Goal: Task Accomplishment & Management: Use online tool/utility

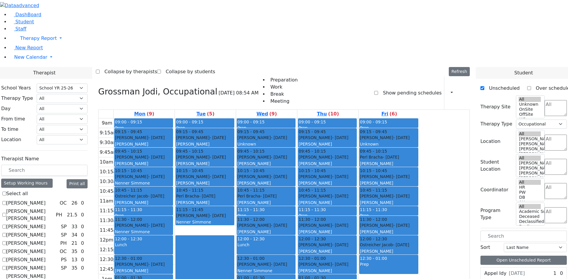
select select "212"
select select "1"
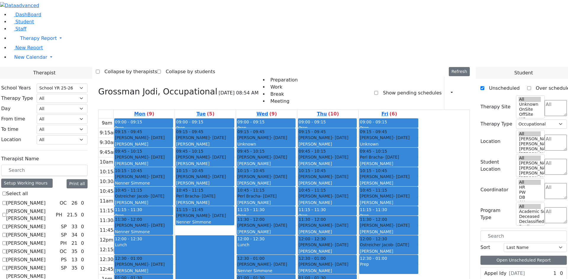
checkbox input "true"
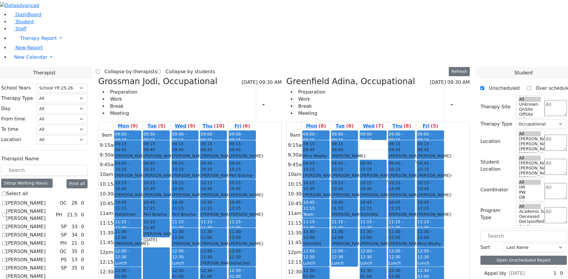
click at [154, 67] on label "Collapse by therapists" at bounding box center [128, 71] width 57 height 9
click at [100, 70] on input "Collapse by therapists" at bounding box center [98, 72] width 4 height 4
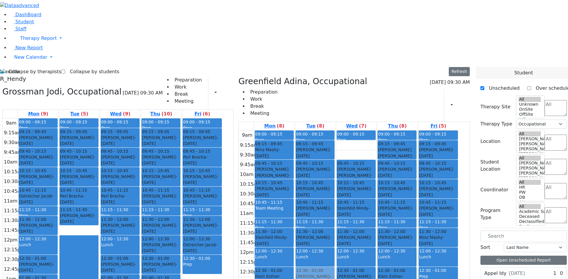
drag, startPoint x: 132, startPoint y: 241, endPoint x: 345, endPoint y: 182, distance: 220.4
click at [345, 182] on div "Grossman Jodi, Occupational 09/18/2025 09:30 AM Preparation Work Break Meeting …" at bounding box center [236, 221] width 472 height 289
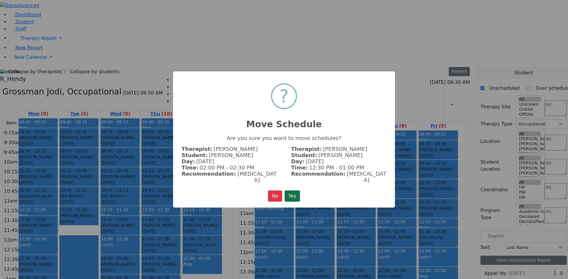
click at [294, 192] on button "Yes" at bounding box center [291, 196] width 15 height 11
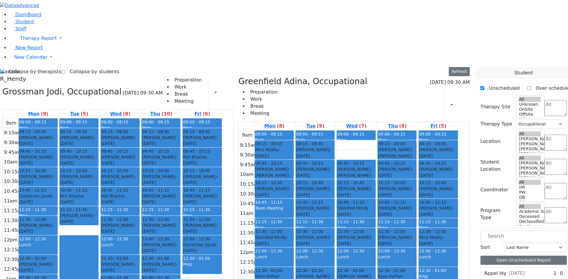
drag, startPoint x: 178, startPoint y: 240, endPoint x: 398, endPoint y: 200, distance: 223.1
click at [398, 200] on div "Grossman Jodi, Occupational 09/18/2025 09:30 AM Preparation Work Break Meeting …" at bounding box center [236, 221] width 472 height 289
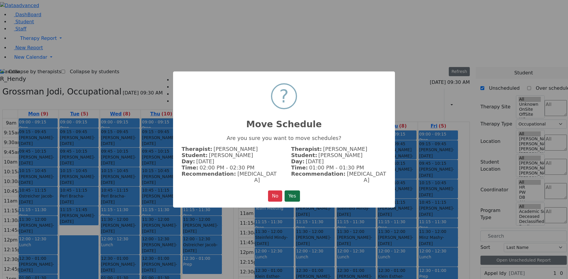
click at [296, 194] on button "Yes" at bounding box center [291, 196] width 15 height 11
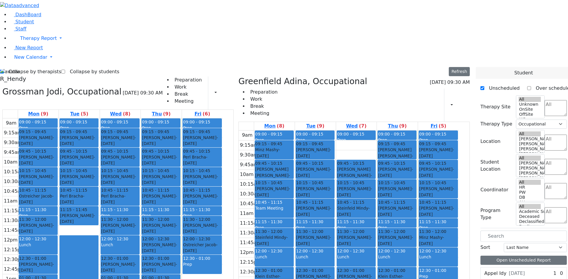
click at [23, 67] on label "Collapse by therapists" at bounding box center [32, 71] width 57 height 9
click at [4, 70] on input "Collapse by therapists" at bounding box center [2, 72] width 4 height 4
checkbox input "false"
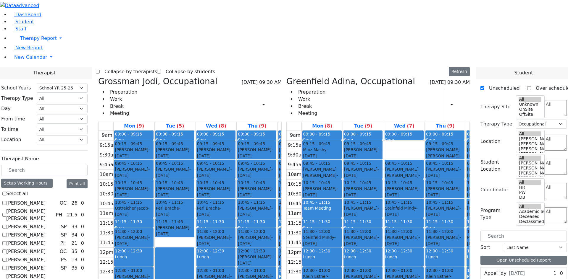
click at [17, 25] on span "Student" at bounding box center [24, 22] width 19 height 6
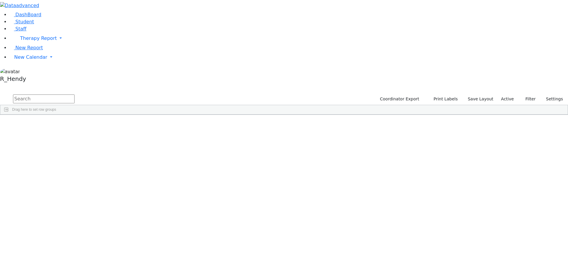
click at [75, 95] on input "text" at bounding box center [44, 99] width 62 height 9
type input "rosenberg"
click at [113, 249] on div "Abraham" at bounding box center [93, 253] width 37 height 8
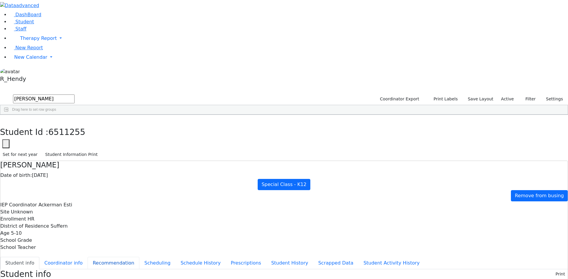
click at [136, 257] on button "Recommendation" at bounding box center [114, 263] width 52 height 12
checkbox input "true"
click at [139, 257] on button "Scheduling" at bounding box center [157, 263] width 36 height 12
drag, startPoint x: 200, startPoint y: 163, endPoint x: 201, endPoint y: 159, distance: 4.9
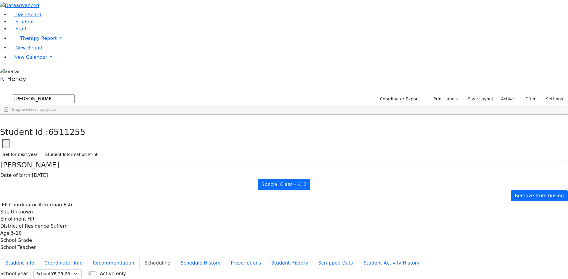
click at [6, 119] on icon "button" at bounding box center [4, 121] width 3 height 4
click at [113, 249] on div "Abraham" at bounding box center [93, 253] width 37 height 8
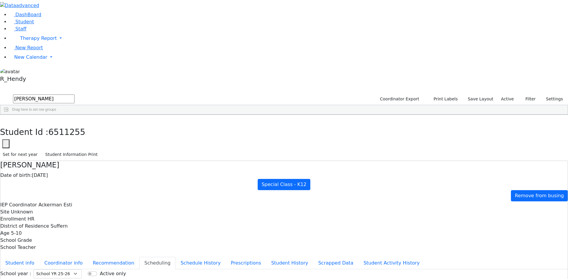
click at [3, 119] on use "button" at bounding box center [3, 119] width 0 height 0
click at [27, 60] on span "New Calendar" at bounding box center [30, 57] width 33 height 6
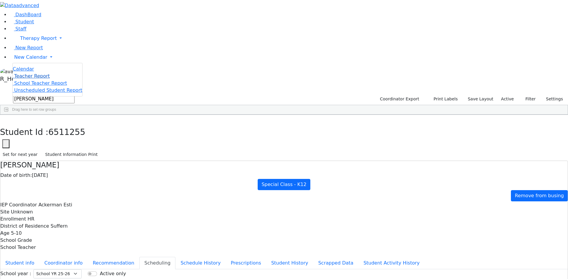
click at [22, 79] on span "Teacher Report" at bounding box center [31, 76] width 35 height 6
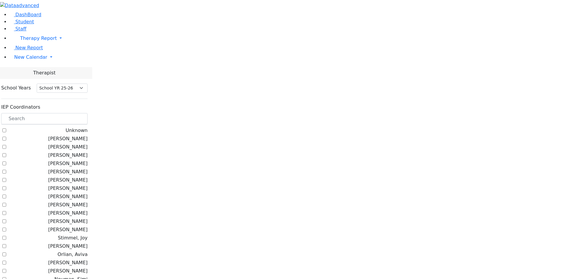
select select "212"
click at [23, 60] on span "New Calendar" at bounding box center [30, 57] width 33 height 6
click at [24, 72] on span "Calendar" at bounding box center [23, 69] width 21 height 6
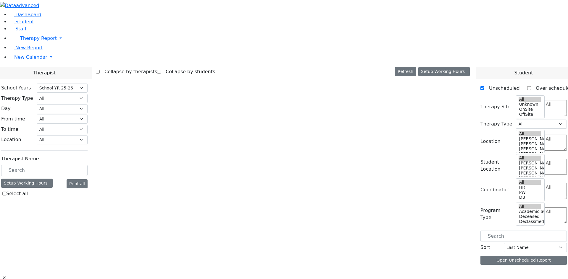
select select "212"
select select "1"
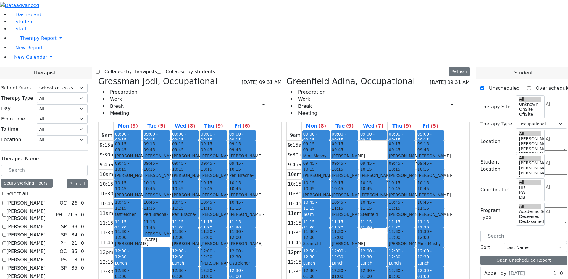
drag, startPoint x: 399, startPoint y: 149, endPoint x: 274, endPoint y: 232, distance: 150.2
click at [270, 243] on div "Grossman Jodi, Occupational 09/18/2025 09:31 AM Preparation Work Break Meeting …" at bounding box center [284, 221] width 376 height 289
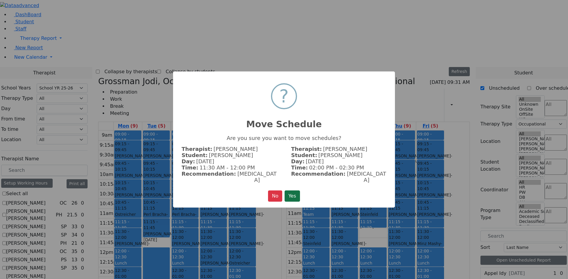
click at [295, 192] on button "Yes" at bounding box center [291, 196] width 15 height 11
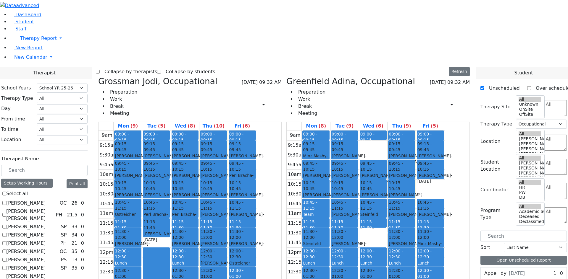
drag, startPoint x: 460, startPoint y: 98, endPoint x: 243, endPoint y: 243, distance: 260.7
click at [243, 243] on div "Grossman Jodi, Occupational 09/18/2025 09:32 AM Preparation Work Break Meeting …" at bounding box center [284, 221] width 376 height 289
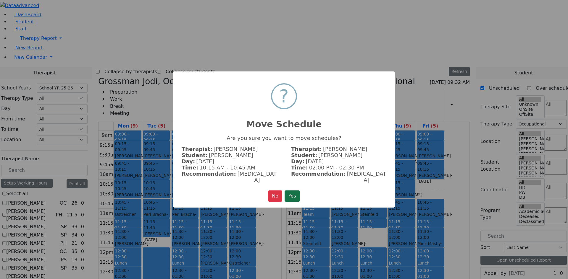
drag, startPoint x: 300, startPoint y: 195, endPoint x: 306, endPoint y: 192, distance: 6.4
click at [300, 195] on button "Yes" at bounding box center [291, 196] width 15 height 11
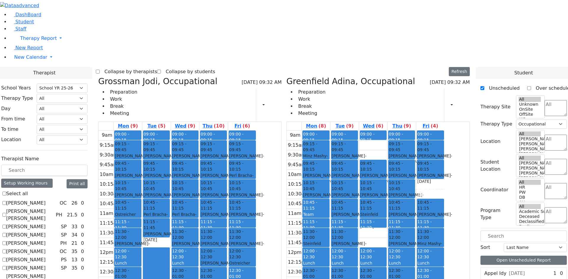
drag, startPoint x: 242, startPoint y: 211, endPoint x: 236, endPoint y: 248, distance: 37.4
click at [199, 248] on div "09:00 - 09:15 Prep 09:15 - 09:45 Katz Hershel - 01/31/2022 Unknown 09:45 - 10:1…" at bounding box center [185, 248] width 28 height 234
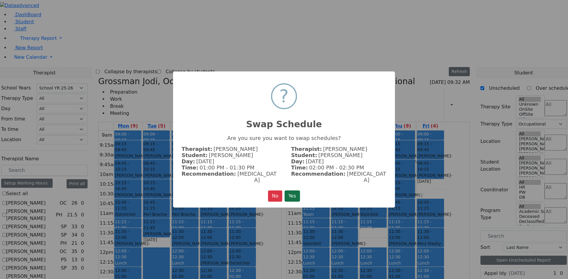
click at [295, 191] on button "Yes" at bounding box center [291, 196] width 15 height 11
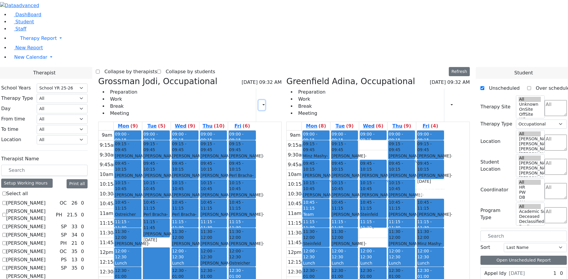
click at [265, 100] on button "button" at bounding box center [261, 105] width 7 height 10
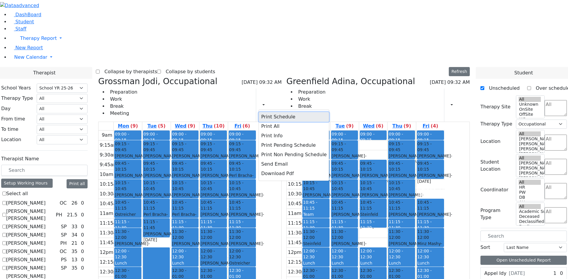
click at [290, 112] on button "Print Schedule" at bounding box center [294, 116] width 70 height 9
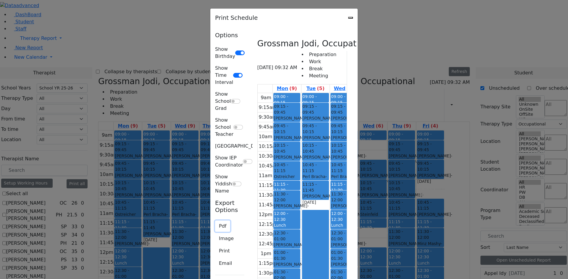
click at [215, 221] on button "Pdf" at bounding box center [222, 226] width 15 height 11
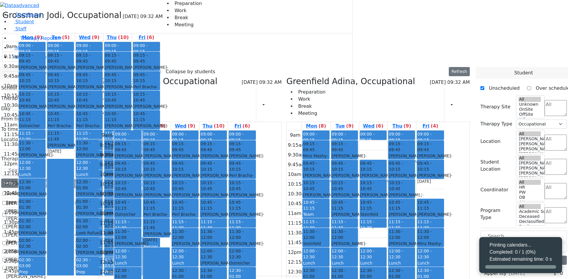
select select "212"
select select "1"
click at [265, 100] on button "button" at bounding box center [261, 105] width 7 height 10
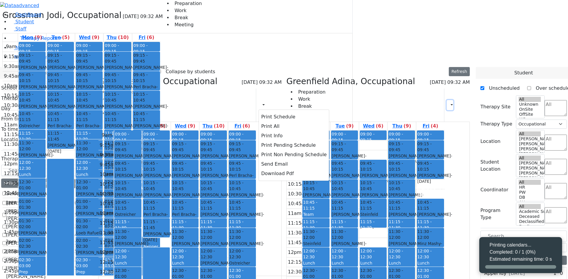
click at [447, 100] on button "button" at bounding box center [450, 105] width 7 height 10
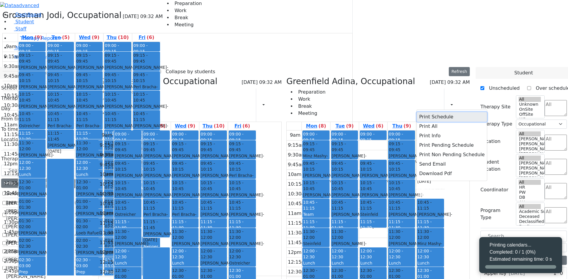
click at [428, 112] on button "Print Schedule" at bounding box center [452, 116] width 70 height 9
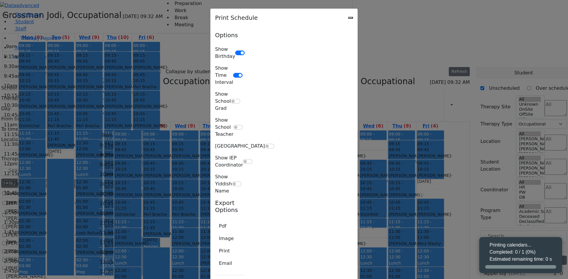
click at [511, 257] on div "Printing calendars... Completed: 0 / 1 (0%) Estimated remaining time: 0 s" at bounding box center [520, 252] width 62 height 21
click at [350, 18] on icon "Close" at bounding box center [350, 18] width 0 height 0
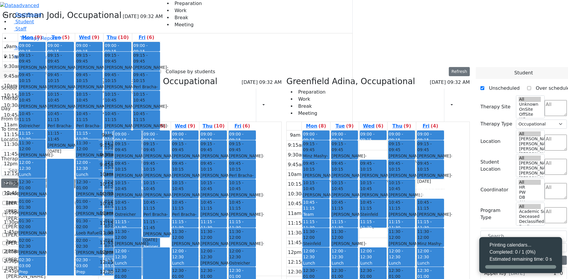
click at [46, 232] on label "[PERSON_NAME]" at bounding box center [25, 235] width 39 height 7
click at [6, 233] on input "[PERSON_NAME]" at bounding box center [4, 235] width 4 height 4
checkbox input "true"
select select
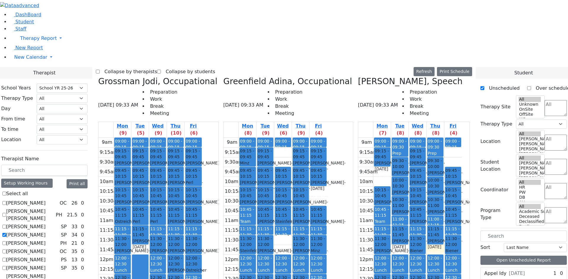
drag, startPoint x: 399, startPoint y: 74, endPoint x: 399, endPoint y: 223, distance: 149.0
click at [391, 223] on div "09:00 - 09:15 Prep 09:15 - 09:45 Appel Jacob - 05/30/2021 Grossbaum, Chaya 09:4…" at bounding box center [381, 255] width 17 height 234
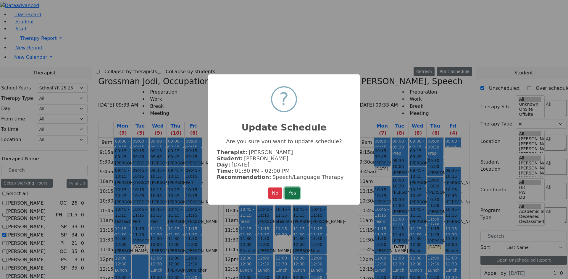
drag, startPoint x: 291, startPoint y: 190, endPoint x: 312, endPoint y: 188, distance: 20.7
click at [291, 189] on button "Yes" at bounding box center [291, 193] width 15 height 11
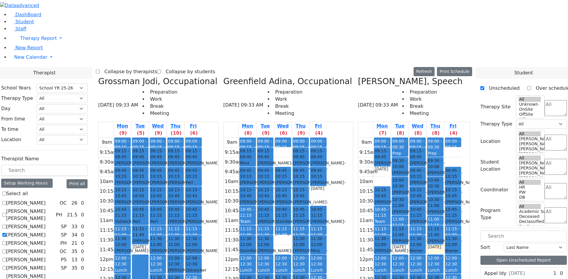
click at [98, 77] on icon at bounding box center [98, 82] width 0 height 10
checkbox input "false"
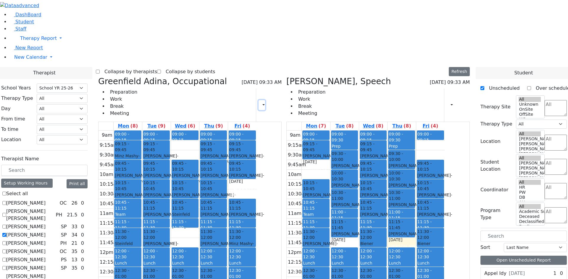
click at [265, 100] on button "button" at bounding box center [261, 105] width 7 height 10
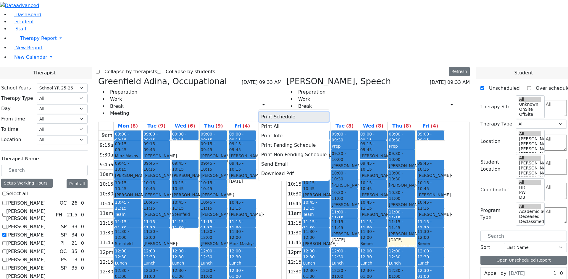
click at [292, 112] on button "Print Schedule" at bounding box center [294, 116] width 70 height 9
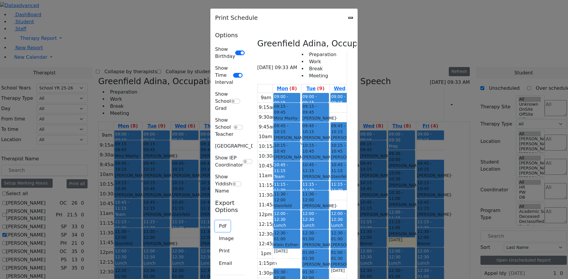
click at [215, 221] on button "Pdf" at bounding box center [222, 226] width 15 height 11
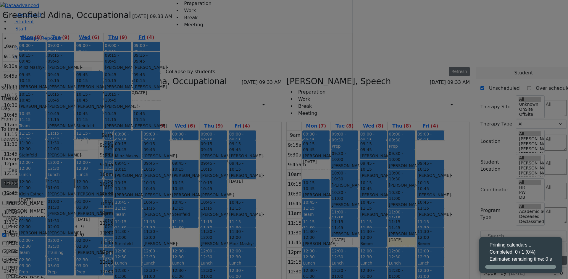
select select "212"
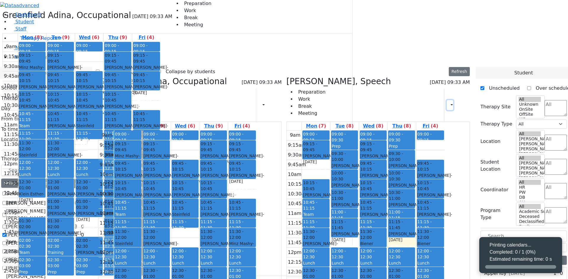
click at [447, 100] on button "button" at bounding box center [450, 105] width 7 height 10
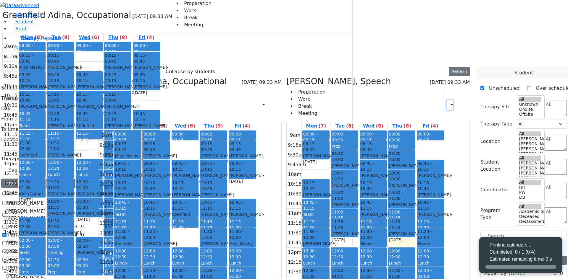
click at [448, 100] on button "button" at bounding box center [450, 105] width 7 height 10
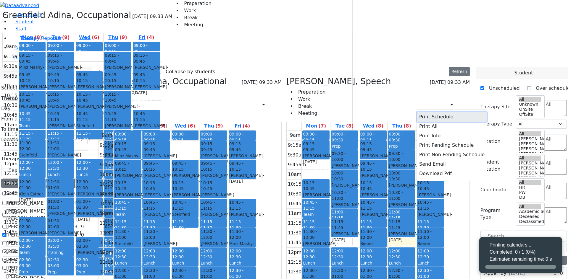
click at [420, 112] on button "Print Schedule" at bounding box center [452, 116] width 70 height 9
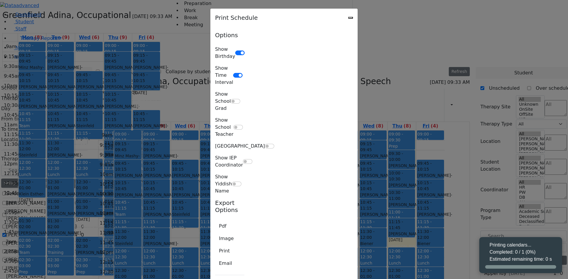
click at [350, 18] on icon "Close" at bounding box center [350, 18] width 0 height 0
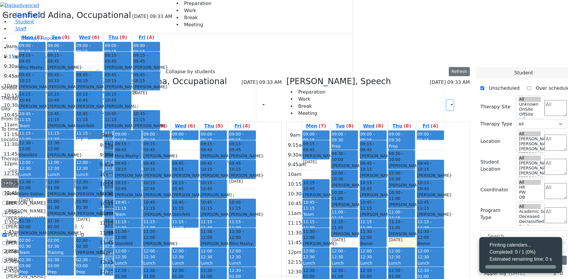
click at [447, 100] on button "button" at bounding box center [450, 105] width 7 height 10
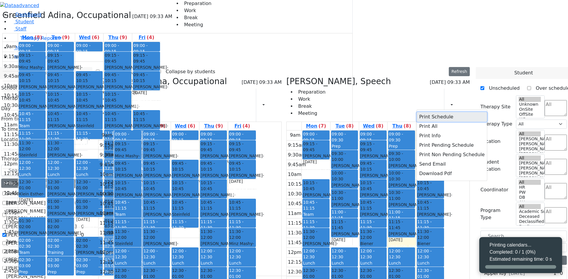
click at [423, 112] on button "Print Schedule" at bounding box center [452, 116] width 70 height 9
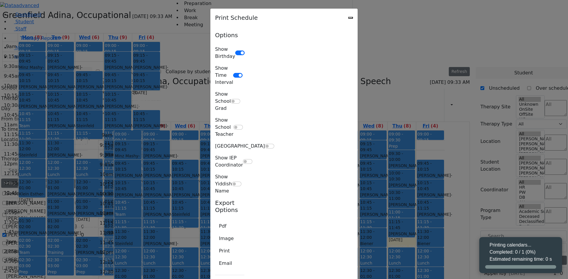
click at [350, 18] on icon "Close" at bounding box center [350, 18] width 0 height 0
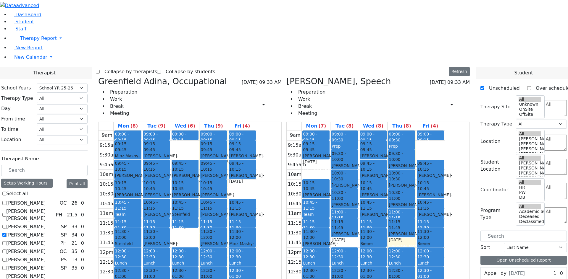
click at [98, 77] on icon at bounding box center [98, 82] width 0 height 10
select select "3"
checkbox input "false"
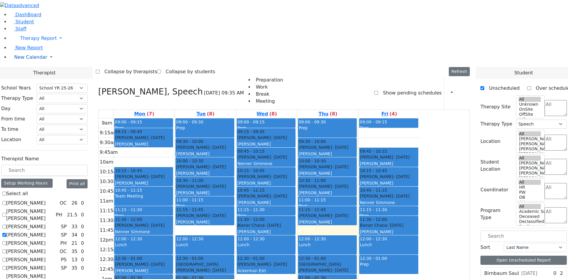
click at [14, 63] on link "New Calendar" at bounding box center [288, 57] width 558 height 12
click at [26, 79] on span "Teacher Report" at bounding box center [31, 76] width 35 height 6
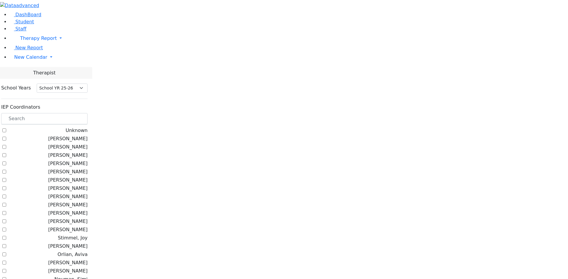
select select "212"
click at [80, 113] on input "text" at bounding box center [44, 118] width 86 height 11
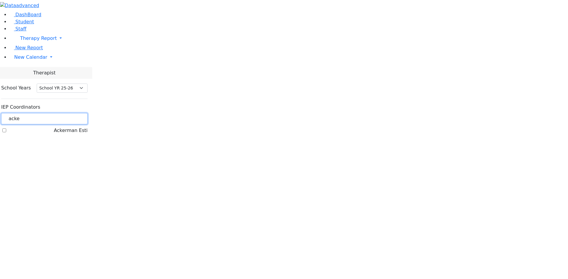
type input "acke"
click at [72, 127] on div "Ackerman Esti" at bounding box center [44, 130] width 86 height 7
click at [73, 127] on label "Ackerman Esti" at bounding box center [71, 130] width 34 height 7
click at [6, 129] on input "Ackerman Esti" at bounding box center [4, 131] width 4 height 4
checkbox input "true"
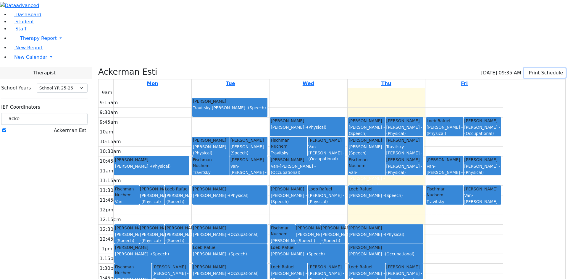
click at [536, 68] on button "Print Schedule" at bounding box center [545, 73] width 42 height 10
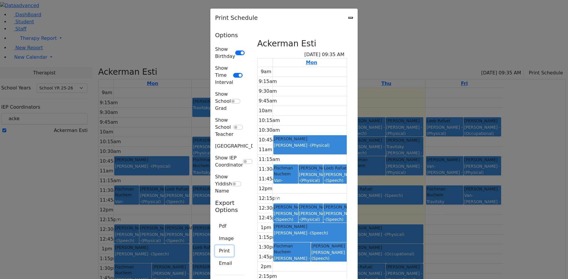
click at [215, 246] on button "Print" at bounding box center [224, 251] width 19 height 11
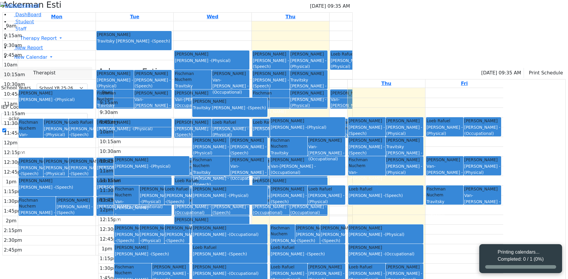
select select "212"
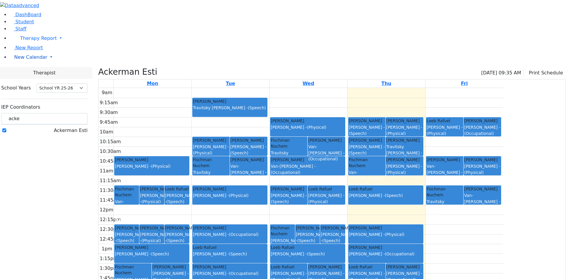
click at [18, 63] on link "New Calendar" at bounding box center [288, 57] width 558 height 12
click at [247, 241] on div "9am 9:15am 9:30am 9:45am 10am 10:15am 10:30am 10:45am 11am 11:15am 11:30am 11:4…" at bounding box center [300, 205] width 405 height 234
click at [503, 88] on div "9am 9:15am 9:30am 9:45am 10am 10:15am 10:30am 10:45am 11am 11:15am 11:30am 11:4…" at bounding box center [300, 205] width 405 height 234
click at [526, 68] on button "Print Schedule" at bounding box center [545, 73] width 42 height 10
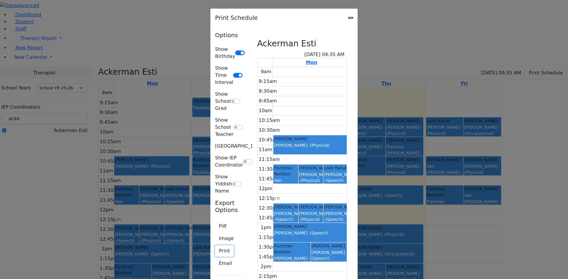
click at [215, 246] on button "Print" at bounding box center [224, 251] width 19 height 11
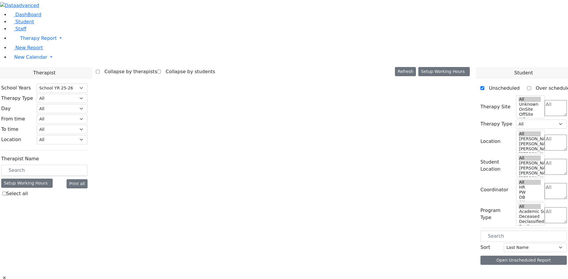
select select "212"
select select "3"
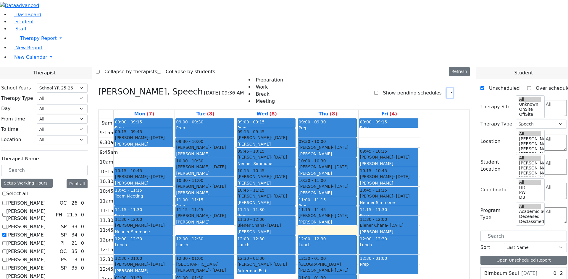
click at [448, 90] on icon "button" at bounding box center [448, 93] width 0 height 6
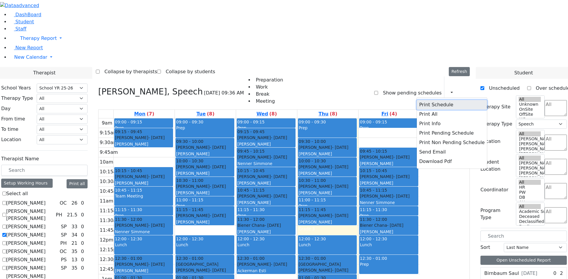
click at [435, 100] on button "Print Schedule" at bounding box center [452, 104] width 70 height 9
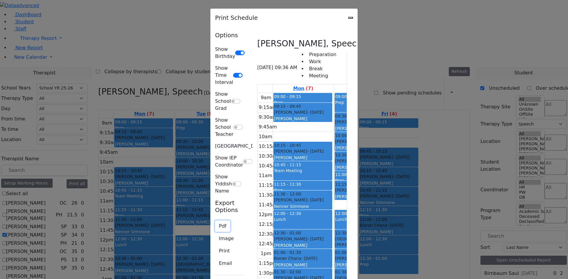
click at [215, 221] on button "Pdf" at bounding box center [222, 226] width 15 height 11
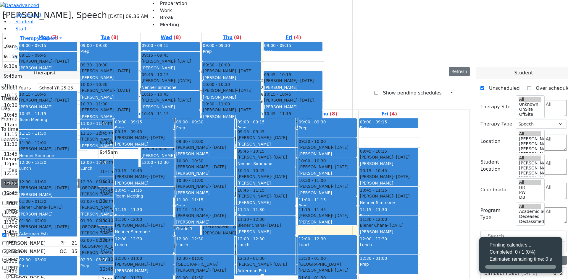
select select "212"
select select "3"
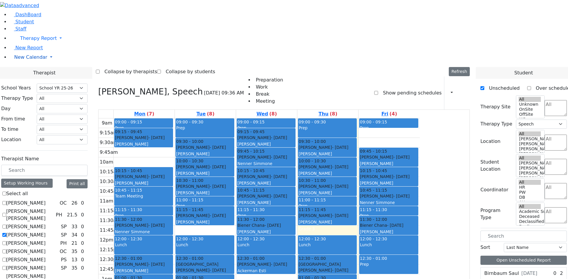
click at [35, 60] on span "New Calendar" at bounding box center [30, 57] width 33 height 6
click at [22, 79] on span "Teacher Report" at bounding box center [31, 76] width 35 height 6
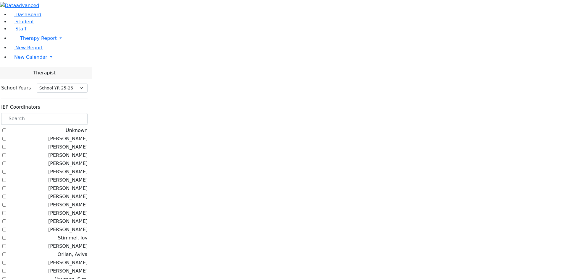
select select "212"
click at [82, 113] on input "text" at bounding box center [44, 118] width 86 height 11
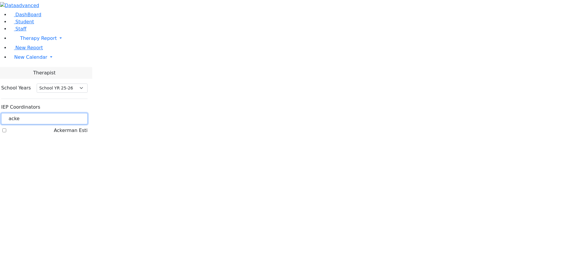
type input "acke"
click at [71, 127] on div "Ackerman Esti" at bounding box center [44, 130] width 86 height 7
click at [75, 127] on label "Ackerman Esti" at bounding box center [71, 130] width 34 height 7
click at [6, 129] on input "Ackerman Esti" at bounding box center [4, 131] width 4 height 4
checkbox input "true"
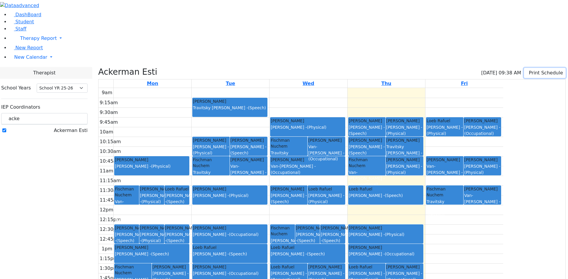
click at [537, 68] on button "Print Schedule" at bounding box center [545, 73] width 42 height 10
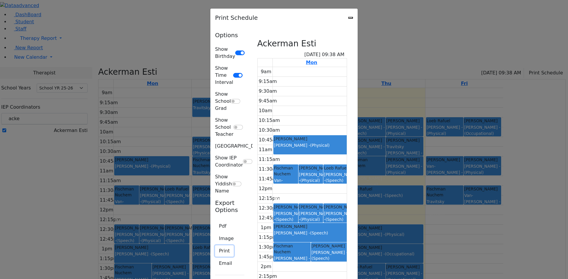
click at [215, 246] on button "Print" at bounding box center [224, 251] width 19 height 11
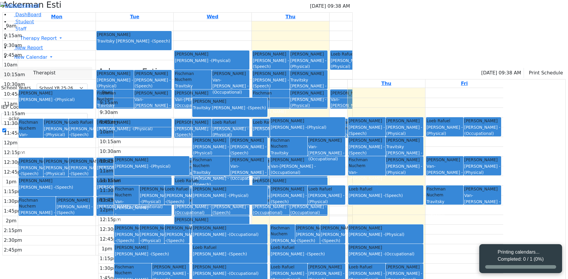
select select "212"
click at [537, 68] on button "Print Schedule" at bounding box center [545, 73] width 42 height 10
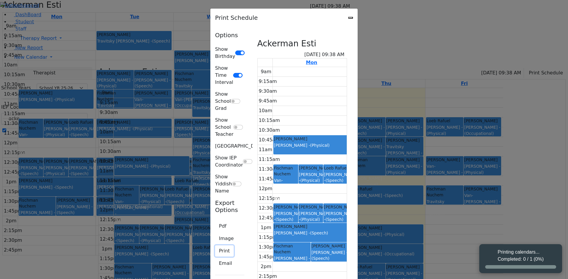
click at [215, 246] on button "Print" at bounding box center [224, 251] width 19 height 11
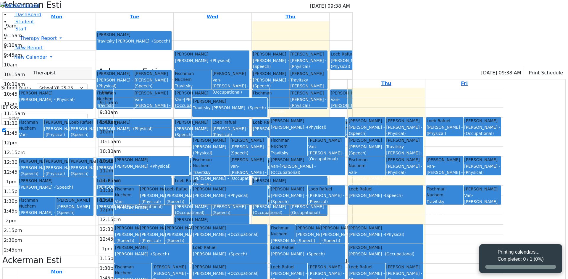
select select "212"
click at [514, 258] on div "Printing calendars... Completed: 0 / 1 (0%)" at bounding box center [520, 256] width 46 height 14
click at [515, 257] on div "Printing calendars... Completed: 0 / 1 (0%)" at bounding box center [520, 256] width 46 height 14
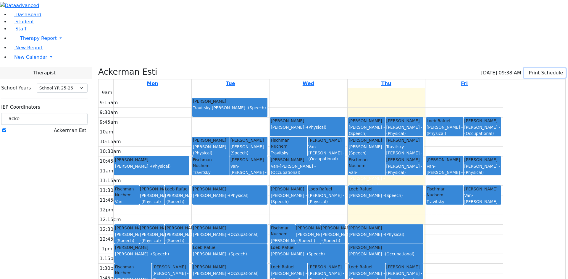
click at [526, 68] on button "Print Schedule" at bounding box center [545, 73] width 42 height 10
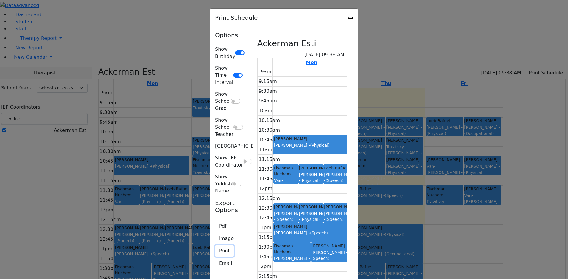
click at [215, 246] on button "Print" at bounding box center [224, 251] width 19 height 11
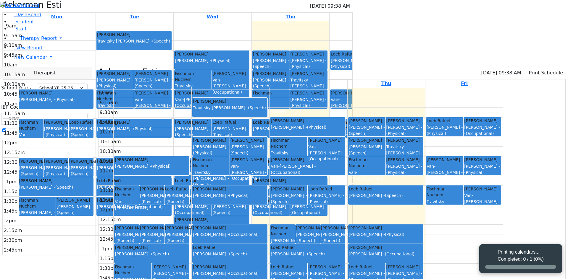
select select "212"
click at [528, 264] on div "Printing calendars... Completed: 0 / 1 (0%)" at bounding box center [520, 259] width 83 height 29
click at [519, 262] on div "Printing calendars... Completed: 0 / 1 (0%)" at bounding box center [520, 256] width 46 height 14
click at [532, 68] on button "Print Schedule" at bounding box center [545, 73] width 42 height 10
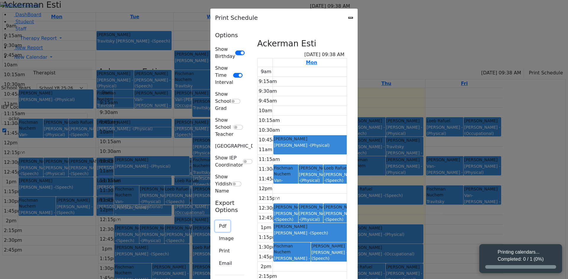
click at [215, 221] on button "Pdf" at bounding box center [222, 226] width 15 height 11
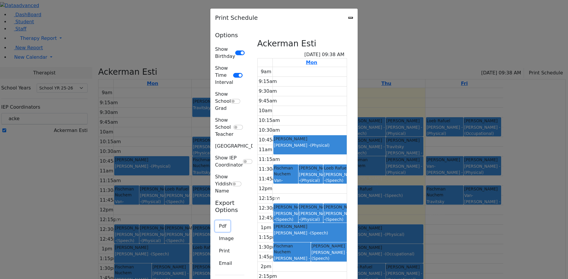
click at [215, 221] on button "Pdf" at bounding box center [222, 226] width 15 height 11
click at [350, 18] on icon "Close" at bounding box center [350, 18] width 0 height 0
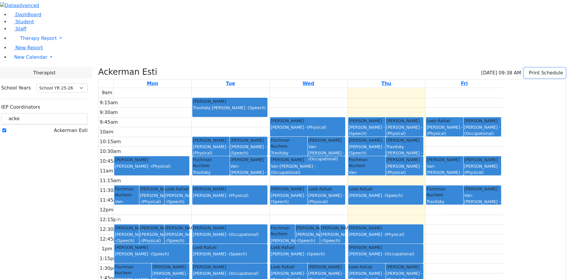
click at [547, 68] on button "Print Schedule" at bounding box center [545, 73] width 42 height 10
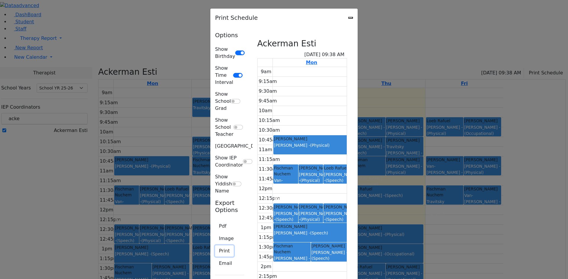
click at [215, 246] on button "Print" at bounding box center [224, 251] width 19 height 11
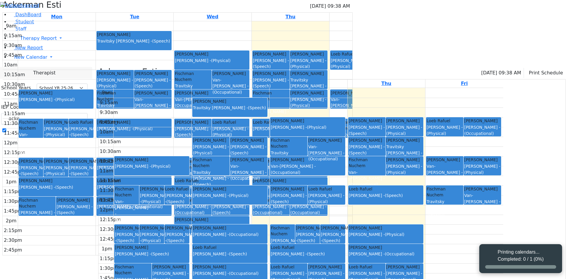
select select "212"
click at [510, 267] on div at bounding box center [520, 268] width 71 height 4
click at [73, 127] on label "Ackerman Esti" at bounding box center [71, 130] width 34 height 7
click at [6, 129] on input "Ackerman Esti" at bounding box center [4, 131] width 4 height 4
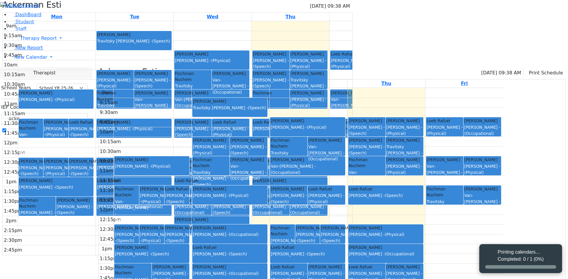
checkbox input "false"
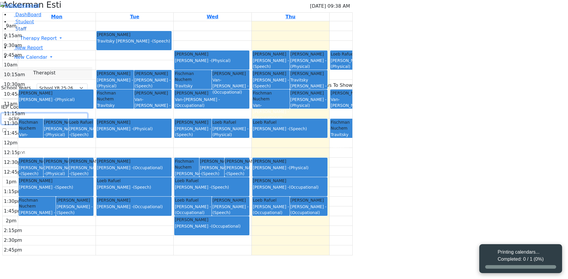
drag, startPoint x: 94, startPoint y: 51, endPoint x: 35, endPoint y: 51, distance: 58.8
click at [35, 51] on div "DashBoard Student Staff Therapy Report Student Old Calendar Report" at bounding box center [284, 70] width 568 height 140
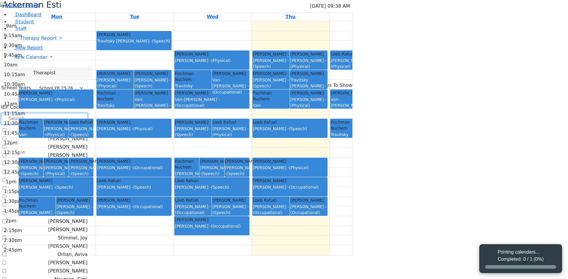
click at [88, 113] on input "text" at bounding box center [44, 118] width 86 height 11
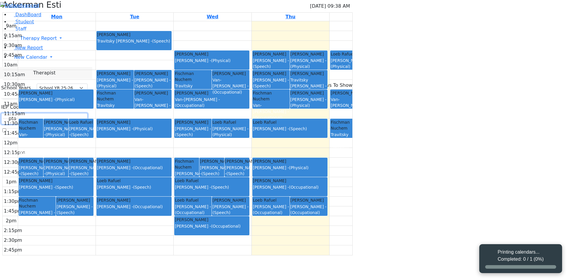
type input "pta"
click at [75, 127] on label "Ptalis, Aliza" at bounding box center [67, 130] width 39 height 7
click at [6, 129] on input "Ptalis, Aliza" at bounding box center [4, 131] width 4 height 4
checkbox input "true"
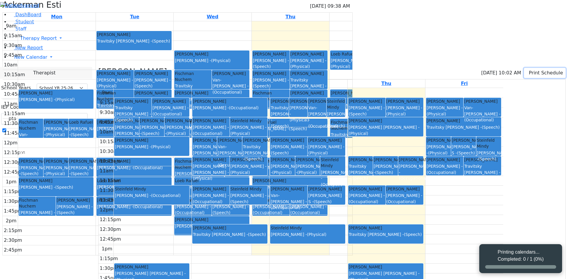
click at [538, 68] on button "Print Schedule" at bounding box center [545, 73] width 42 height 10
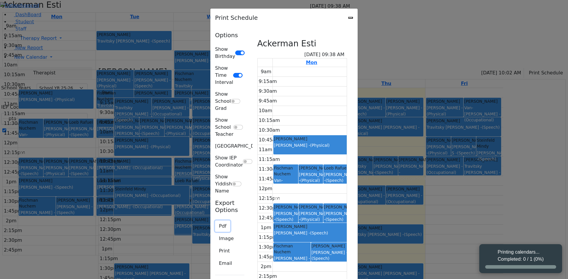
click at [215, 221] on button "Pdf" at bounding box center [222, 226] width 15 height 11
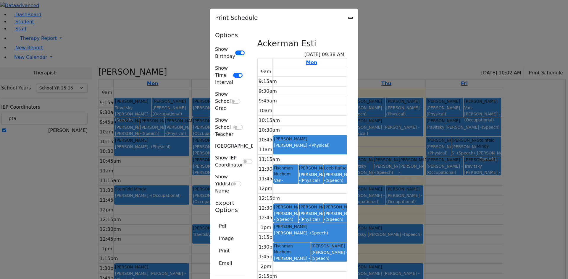
click at [350, 18] on icon "Close" at bounding box center [350, 18] width 0 height 0
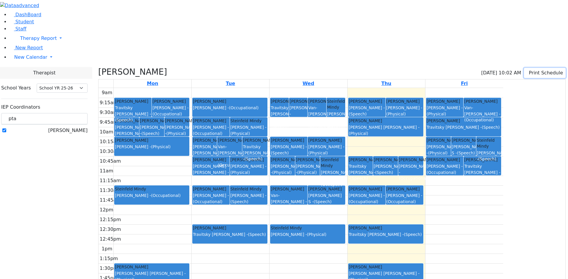
click at [525, 68] on button "Print Schedule" at bounding box center [545, 73] width 42 height 10
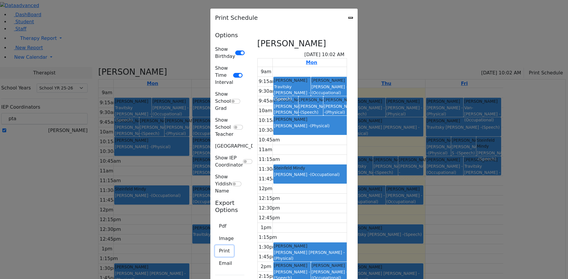
click at [215, 246] on button "Print" at bounding box center [224, 251] width 19 height 11
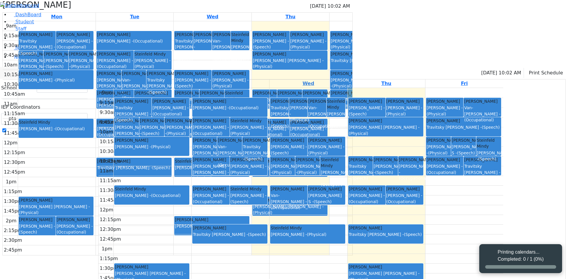
select select "212"
click at [539, 68] on button "Print Schedule" at bounding box center [545, 73] width 42 height 10
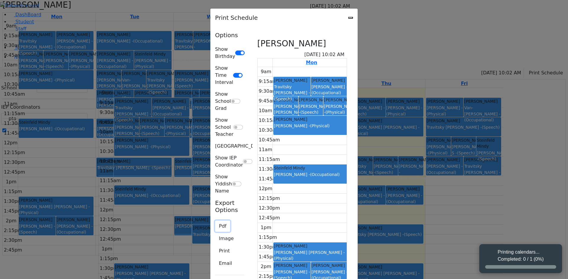
click at [215, 221] on button "Pdf" at bounding box center [222, 226] width 15 height 11
drag, startPoint x: 536, startPoint y: 145, endPoint x: 536, endPoint y: 141, distance: 3.8
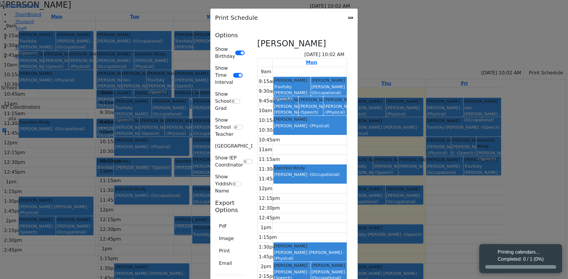
click at [536, 143] on div "Print Schedule Options Show Birthday Show Time Interval Show School Grad Show S…" at bounding box center [284, 139] width 568 height 279
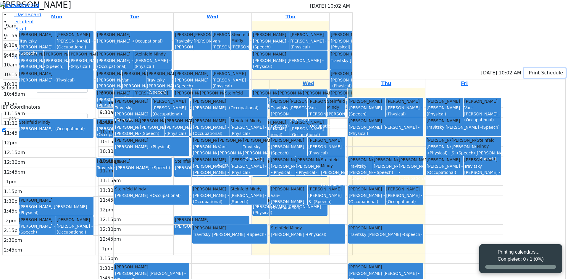
click at [530, 68] on button "Print Schedule" at bounding box center [545, 73] width 42 height 10
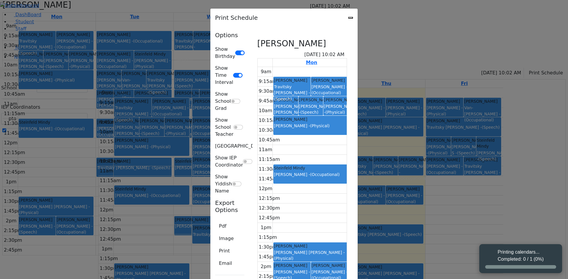
click at [215, 221] on button "Pdf" at bounding box center [222, 226] width 15 height 11
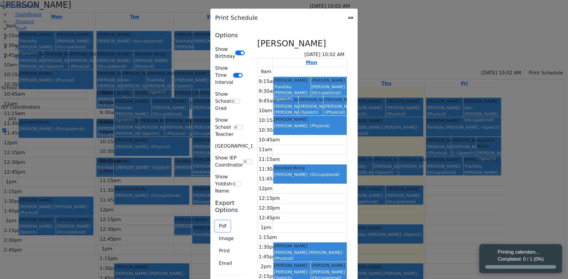
click at [215, 221] on button "Pdf" at bounding box center [222, 226] width 15 height 11
click at [215, 258] on button "Email" at bounding box center [225, 263] width 21 height 11
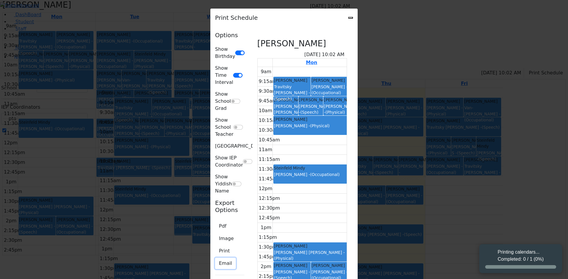
click at [215, 258] on button "Email" at bounding box center [225, 263] width 21 height 11
type textarea "This is schedule for Ptalis, Aliza"
click at [0, 0] on div "Send Email To Staff Member Email Description This is schedule for Ptalis, Aliza…" at bounding box center [0, 0] width 0 height 0
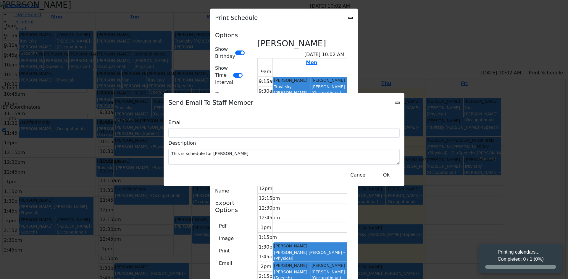
click at [159, 130] on div "Send Email To Staff Member Email Description This is schedule for Ptalis, Aliza…" at bounding box center [284, 139] width 568 height 279
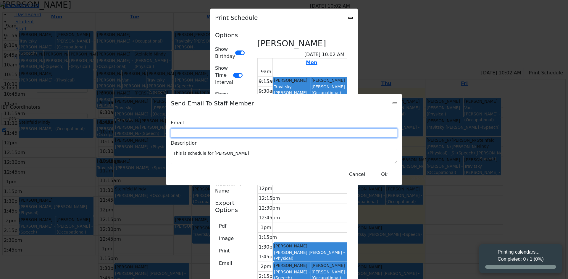
click at [236, 134] on input "text" at bounding box center [284, 133] width 227 height 9
type input "s"
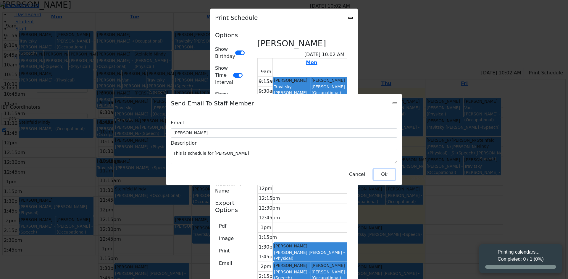
click at [389, 170] on button "Ok" at bounding box center [384, 174] width 21 height 11
click at [381, 171] on button "Ok" at bounding box center [384, 174] width 21 height 11
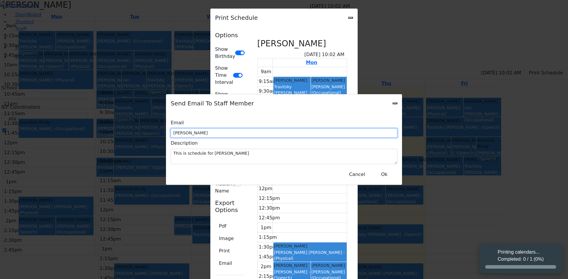
click at [245, 136] on input "aliza ptalis" at bounding box center [284, 133] width 227 height 9
type input "aptaliz @kj"
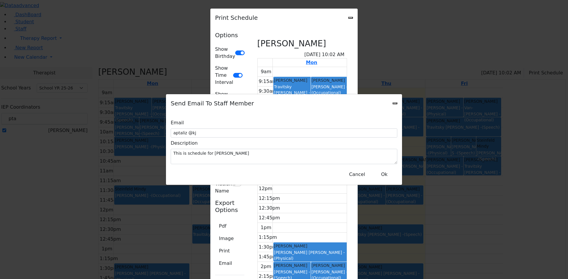
click at [395, 104] on icon "Close" at bounding box center [395, 104] width 0 height 0
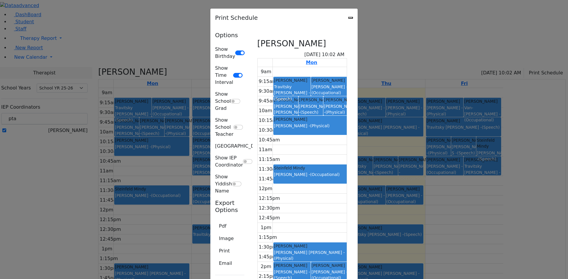
click at [358, 20] on div "Print Schedule" at bounding box center [283, 18] width 147 height 18
click at [350, 18] on icon "Close" at bounding box center [350, 18] width 0 height 0
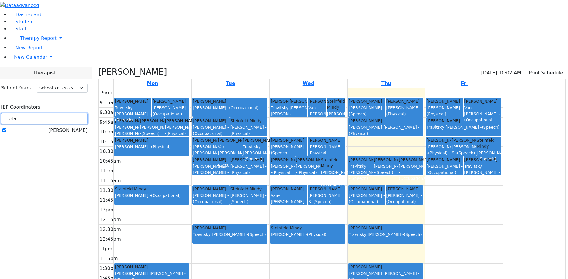
drag, startPoint x: 90, startPoint y: 51, endPoint x: 14, endPoint y: 51, distance: 76.0
click at [14, 51] on div "DashBoard Student Staff Therapy Report Student Old Calendar Report" at bounding box center [284, 161] width 568 height 323
type input "acker"
click at [73, 127] on label "Ackerman Esti" at bounding box center [71, 130] width 34 height 7
click at [6, 129] on input "Ackerman Esti" at bounding box center [4, 131] width 4 height 4
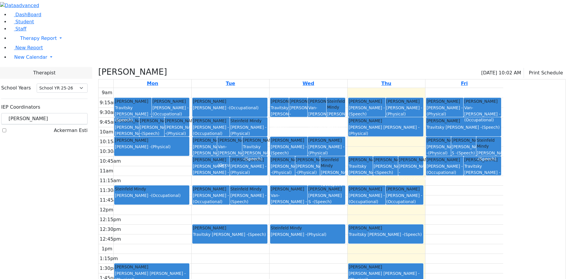
checkbox input "true"
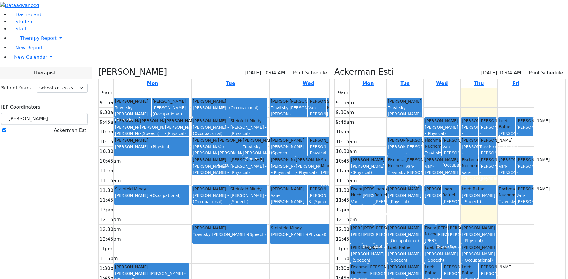
click at [155, 67] on div "Ptalis, Aliza 09/18/2025 10:04 AM Print Schedule Mon Tue Wed Thu Fri 9am 9:15am…" at bounding box center [214, 195] width 236 height 256
click at [98, 67] on icon at bounding box center [98, 72] width 0 height 10
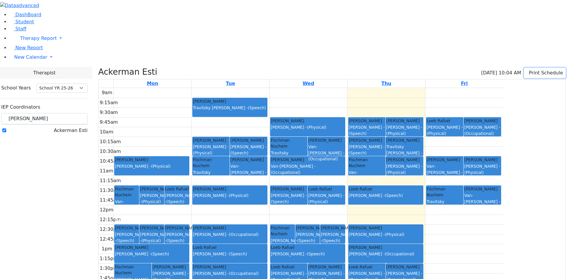
click at [544, 68] on button "Print Schedule" at bounding box center [545, 73] width 42 height 10
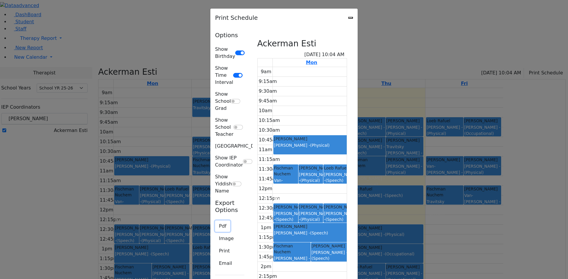
click at [215, 221] on button "Pdf" at bounding box center [222, 226] width 15 height 11
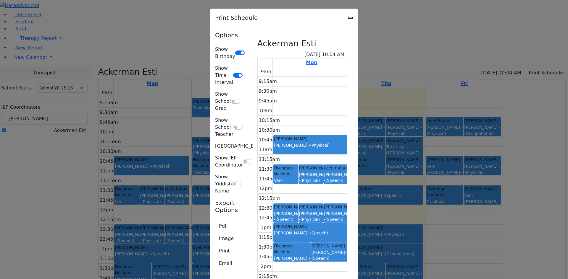
click at [215, 221] on div "Pdf Image Print Email" at bounding box center [229, 246] width 29 height 50
click at [215, 221] on button "Pdf" at bounding box center [222, 226] width 15 height 11
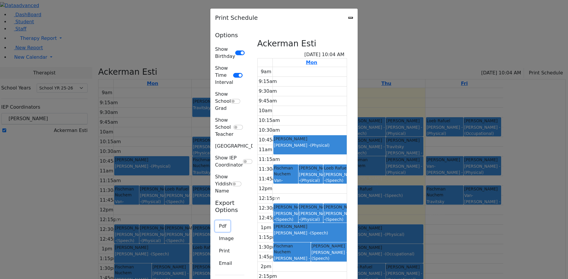
click at [215, 221] on button "Pdf" at bounding box center [222, 226] width 15 height 11
drag, startPoint x: 91, startPoint y: 129, endPoint x: 349, endPoint y: 234, distance: 278.9
click at [215, 221] on button "Pdf" at bounding box center [222, 226] width 15 height 11
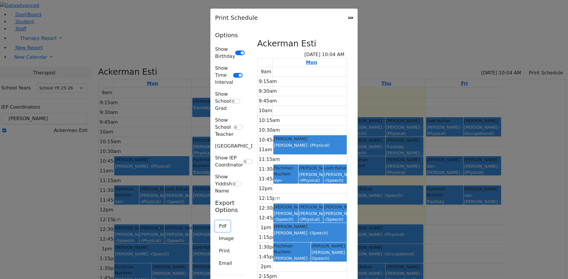
click at [215, 221] on button "Pdf" at bounding box center [222, 226] width 15 height 11
click at [358, 14] on div "Print Schedule" at bounding box center [283, 18] width 147 height 18
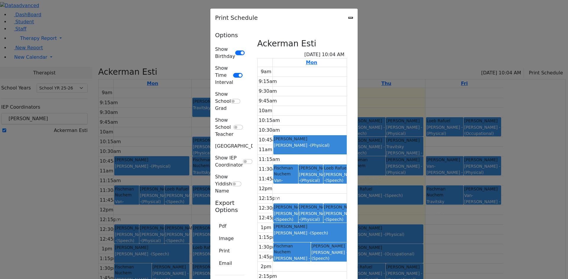
click at [358, 17] on div "Print Schedule" at bounding box center [283, 18] width 147 height 18
click at [358, 18] on div "Print Schedule" at bounding box center [283, 18] width 147 height 18
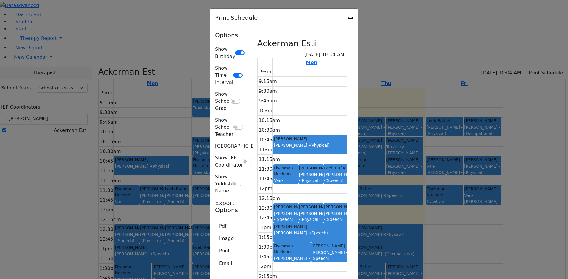
click at [358, 18] on div "Print Schedule" at bounding box center [283, 18] width 147 height 18
click at [350, 18] on icon "Close" at bounding box center [350, 18] width 0 height 0
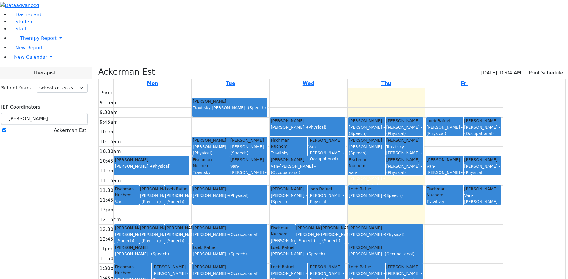
click at [485, 15] on body "Printing calendars... Completed: 0 / 1 (0%) Print Schedule Options Show Birthda…" at bounding box center [284, 161] width 568 height 323
click at [26, 60] on span "New Calendar" at bounding box center [30, 57] width 33 height 6
click at [34, 72] on span "Calendar" at bounding box center [23, 69] width 21 height 6
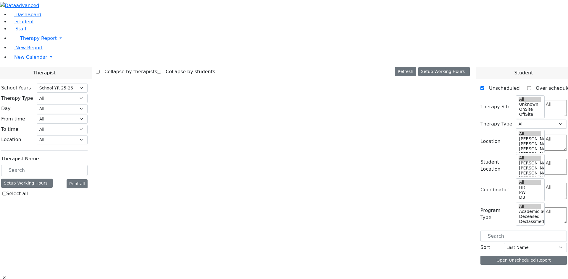
select select "212"
select select "3"
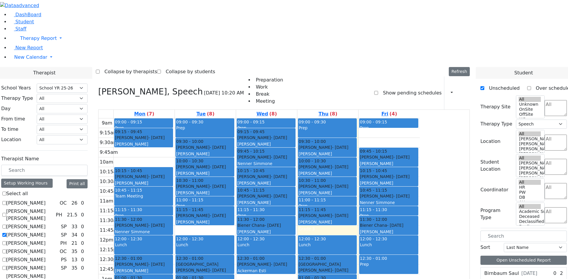
click at [46, 232] on label "[PERSON_NAME]" at bounding box center [25, 235] width 39 height 7
click at [6, 233] on input "[PERSON_NAME]" at bounding box center [4, 235] width 4 height 4
checkbox input "false"
select select
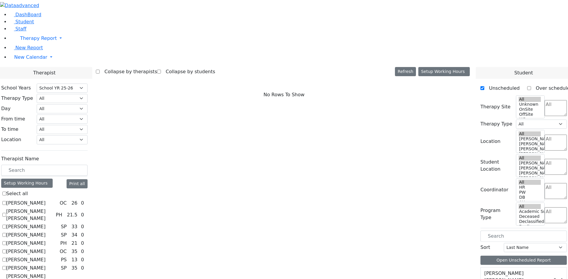
scroll to position [118, 0]
checkbox input "true"
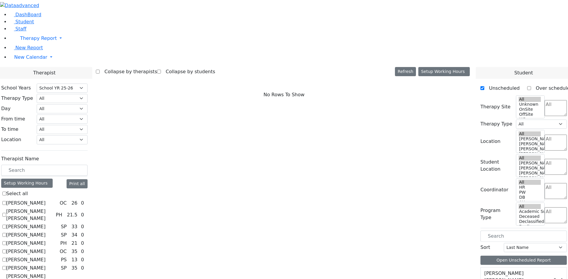
select select "1"
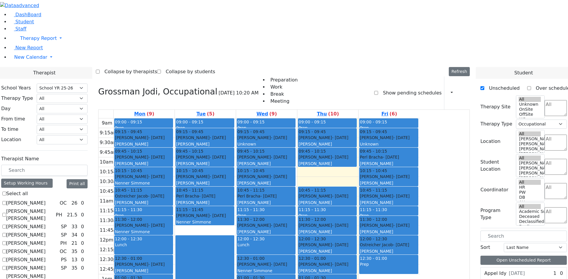
drag, startPoint x: 381, startPoint y: 92, endPoint x: 381, endPoint y: 116, distance: 23.7
click at [358, 119] on div "09:00 - 09:15 Prep 09:15 - 09:45 [PERSON_NAME] - [DATE] [GEOGRAPHIC_DATA][PERSO…" at bounding box center [327, 236] width 61 height 234
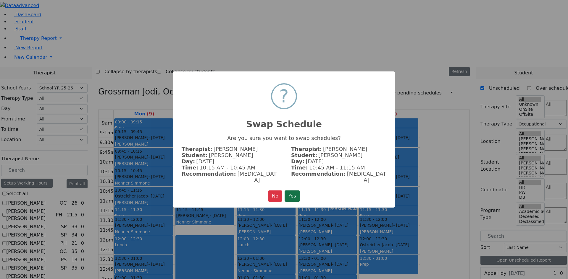
click at [292, 191] on button "Yes" at bounding box center [291, 196] width 15 height 11
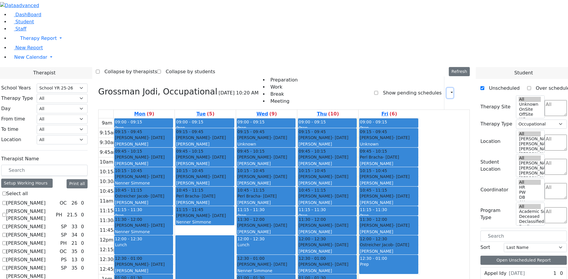
click at [449, 88] on button "button" at bounding box center [450, 93] width 7 height 10
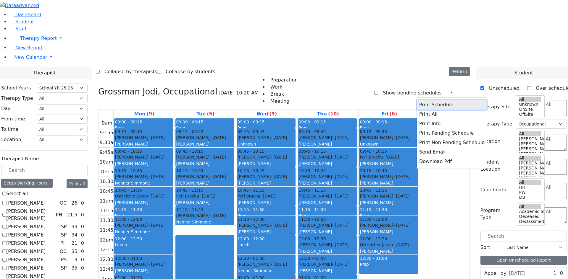
click at [440, 100] on button "Print Schedule" at bounding box center [452, 104] width 70 height 9
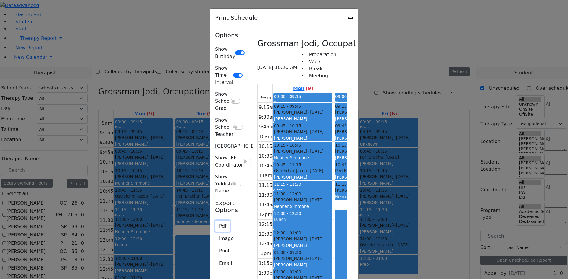
click at [215, 221] on button "Pdf" at bounding box center [222, 226] width 15 height 11
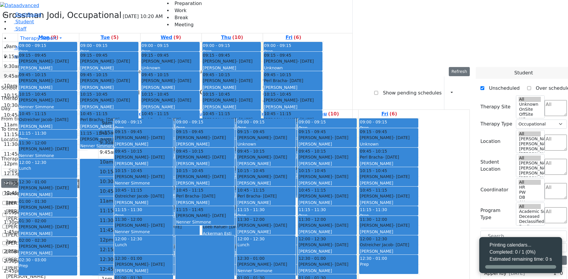
select select "212"
select select "1"
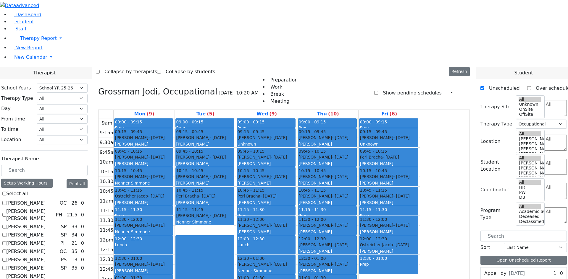
drag, startPoint x: 76, startPoint y: 225, endPoint x: 53, endPoint y: 169, distance: 60.1
checkbox input "false"
select select
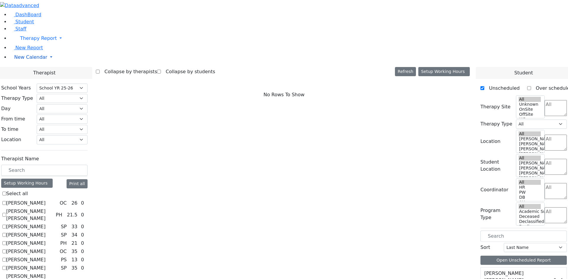
click at [19, 60] on span "New Calendar" at bounding box center [30, 57] width 33 height 6
click at [20, 79] on span "Teacher Report" at bounding box center [31, 76] width 35 height 6
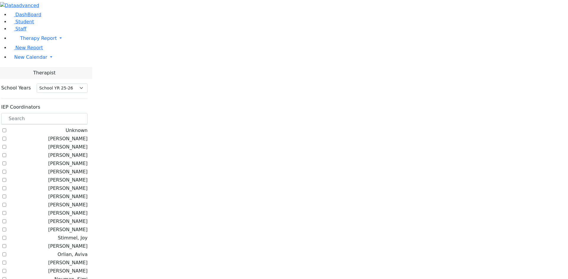
select select "212"
click at [88, 113] on input "text" at bounding box center [44, 118] width 86 height 11
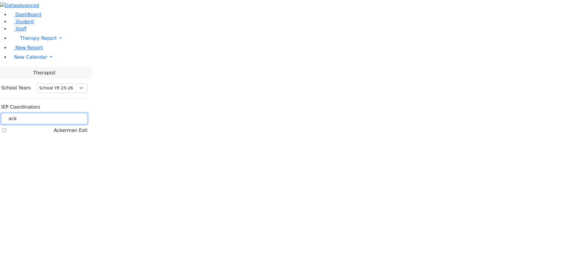
type input "ack"
click at [74, 127] on label "Ackerman Esti" at bounding box center [71, 130] width 34 height 7
click at [6, 129] on input "Ackerman Esti" at bounding box center [4, 131] width 4 height 4
checkbox input "true"
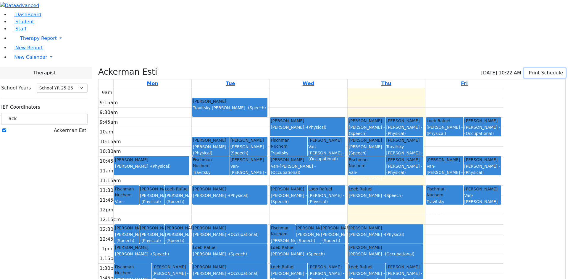
click at [536, 68] on button "Print Schedule" at bounding box center [545, 73] width 42 height 10
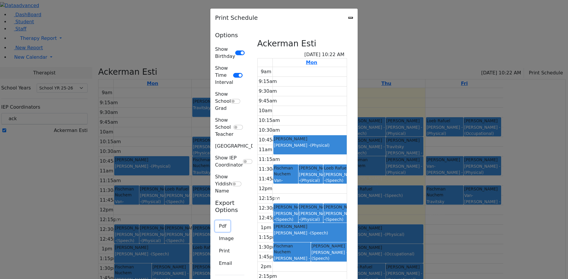
click at [215, 221] on button "Pdf" at bounding box center [222, 226] width 15 height 11
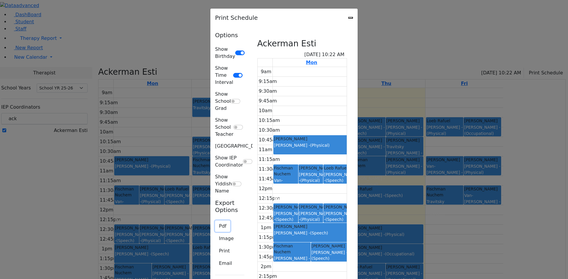
click at [215, 221] on button "Pdf" at bounding box center [222, 226] width 15 height 11
drag, startPoint x: 87, startPoint y: 127, endPoint x: 198, endPoint y: 164, distance: 117.7
click at [215, 221] on button "Pdf" at bounding box center [222, 226] width 15 height 11
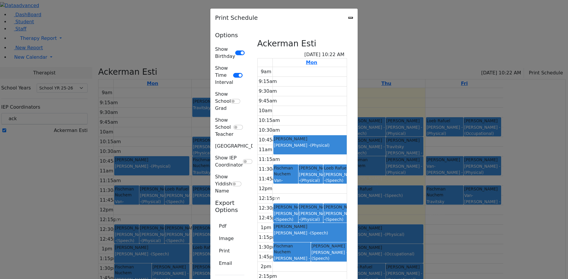
click at [215, 221] on button "Pdf" at bounding box center [222, 226] width 15 height 11
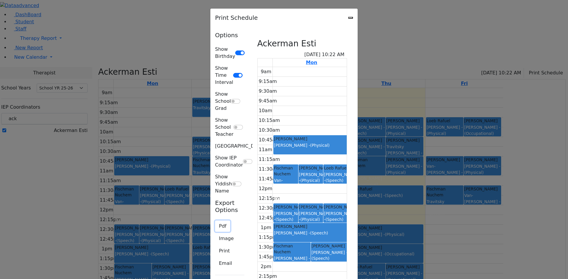
click at [215, 221] on button "Pdf" at bounding box center [222, 226] width 15 height 11
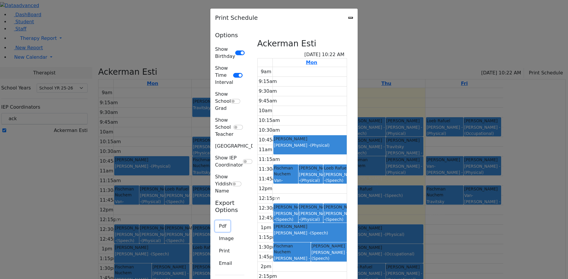
click at [215, 221] on button "Pdf" at bounding box center [222, 226] width 15 height 11
click at [215, 233] on button "Image" at bounding box center [226, 238] width 22 height 11
click at [358, 17] on div "Print Schedule" at bounding box center [283, 18] width 147 height 18
click at [350, 18] on icon "Close" at bounding box center [350, 18] width 0 height 0
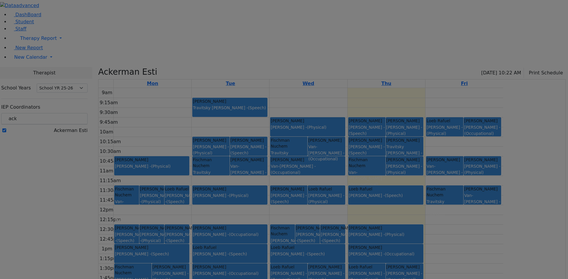
click at [486, 15] on body "Print Schedule Options Show Birthday Show Time Interval Show School Grad Pdf Sa…" at bounding box center [284, 161] width 568 height 323
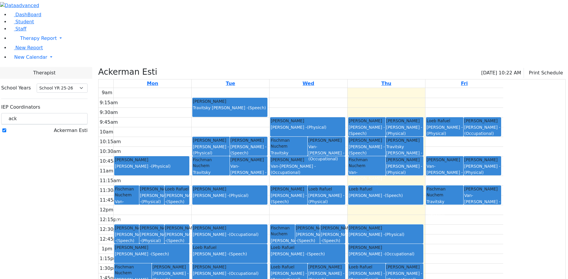
click at [486, 67] on div "Ackerman Esti 09/18/2025 10:22 AM Print Schedule" at bounding box center [331, 73] width 467 height 12
click at [497, 181] on div "9am 9:15am 9:30am 9:45am 10am 10:15am 10:30am 10:45am 11am 11:15am 11:30am 11:4…" at bounding box center [300, 205] width 405 height 234
click at [246, 88] on div "9am 9:15am 9:30am 9:45am 10am 10:15am 10:30am 10:45am 11am 11:15am 11:30am 11:4…" at bounding box center [300, 205] width 405 height 234
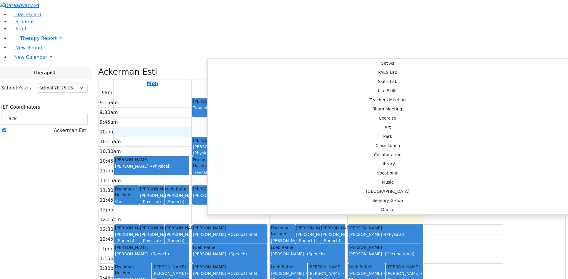
click at [207, 59] on div "Set As PAES Lab Skills Lab Life Skills Teachers Meeting Team Meeting Exercise A…" at bounding box center [387, 137] width 360 height 156
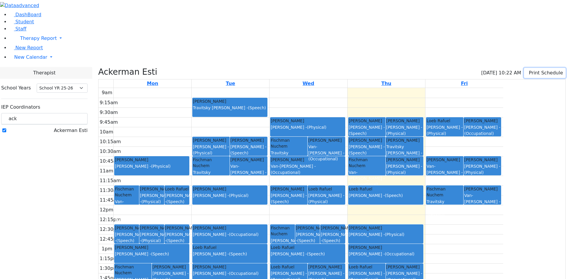
click at [533, 68] on button "Print Schedule" at bounding box center [545, 73] width 42 height 10
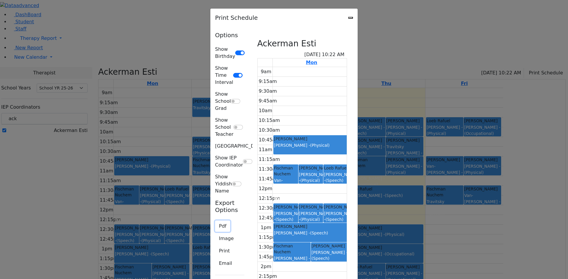
click at [215, 221] on button "Pdf" at bounding box center [222, 226] width 15 height 11
drag, startPoint x: 88, startPoint y: 127, endPoint x: 240, endPoint y: 276, distance: 212.5
click at [215, 221] on button "Pdf" at bounding box center [222, 226] width 15 height 11
click at [350, 18] on icon "Close" at bounding box center [350, 18] width 0 height 0
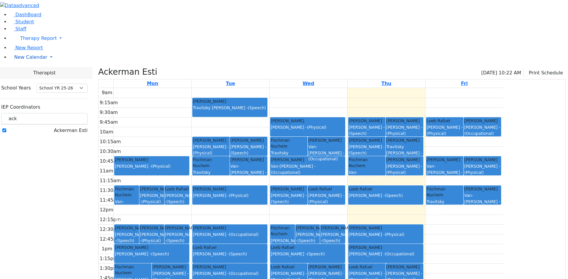
click at [37, 60] on span "New Calendar" at bounding box center [30, 57] width 33 height 6
click at [33, 72] on span "Calendar" at bounding box center [23, 69] width 21 height 6
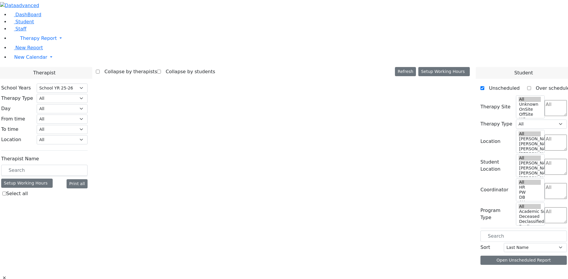
select select "212"
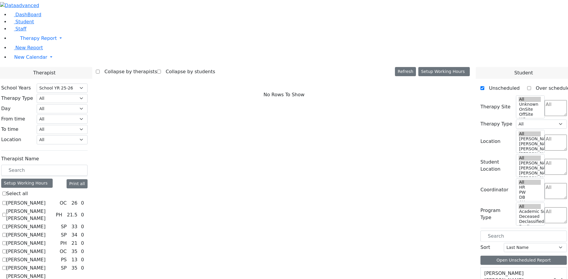
scroll to position [541, 0]
checkbox input "true"
select select "1"
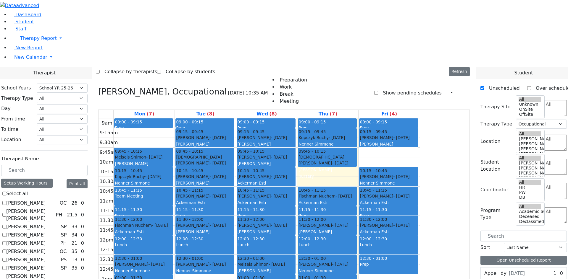
click at [356, 135] on div "[PERSON_NAME] - [DATE] [PERSON_NAME]" at bounding box center [327, 141] width 58 height 13
drag, startPoint x: 371, startPoint y: 202, endPoint x: 356, endPoint y: 149, distance: 55.4
drag, startPoint x: 371, startPoint y: 54, endPoint x: 370, endPoint y: 204, distance: 150.2
click at [358, 201] on div "09:00 - 09:15 Prep 09:15 - 09:45 [PERSON_NAME] - [DATE] [PERSON_NAME] 09:45 - 1…" at bounding box center [327, 236] width 61 height 234
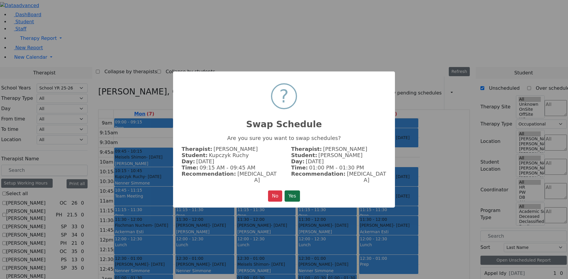
click at [287, 191] on button "Yes" at bounding box center [291, 196] width 15 height 11
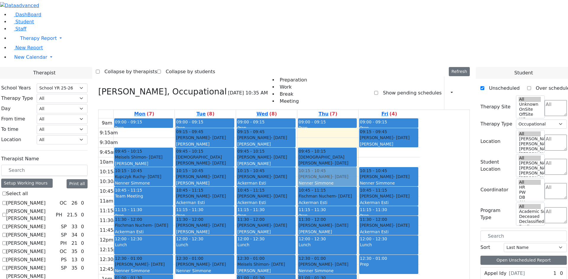
drag, startPoint x: 393, startPoint y: 55, endPoint x: 383, endPoint y: 90, distance: 35.7
click at [358, 119] on div "09:00 - 09:15 Prep 09:15 - 09:45 [PERSON_NAME] - [DATE] [PERSON_NAME] 09:45 - 1…" at bounding box center [327, 236] width 61 height 234
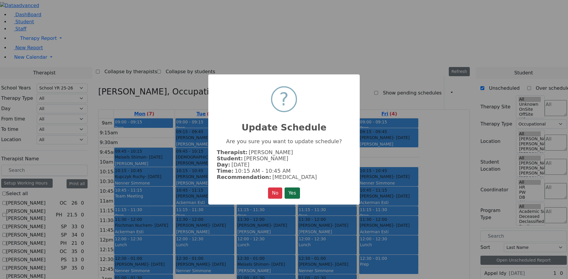
click at [291, 192] on button "Yes" at bounding box center [291, 193] width 15 height 11
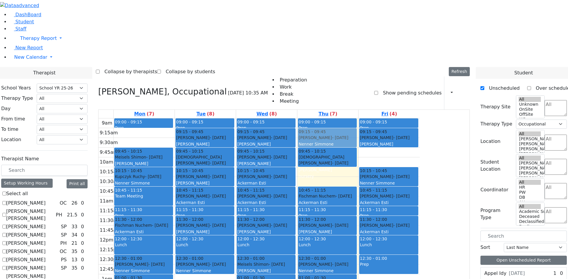
drag, startPoint x: 378, startPoint y: 95, endPoint x: 372, endPoint y: 60, distance: 35.3
click at [358, 119] on div "09:00 - 09:15 Prep 09:45 - 10:15 [PERSON_NAME] - [DATE] [GEOGRAPHIC_DATA][PERSO…" at bounding box center [327, 236] width 61 height 234
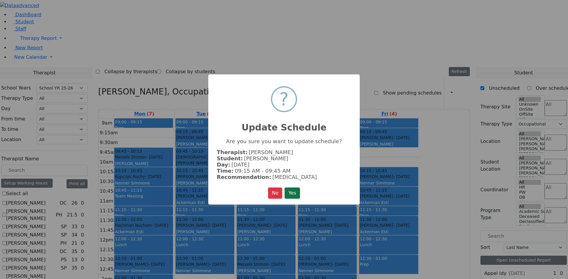
click at [300, 189] on button "Yes" at bounding box center [291, 193] width 15 height 11
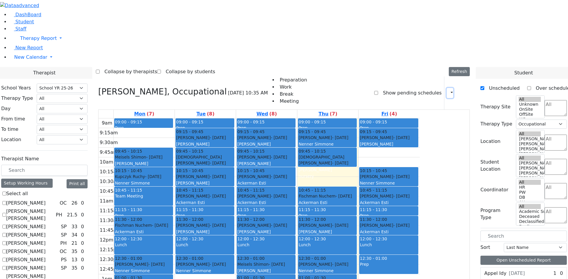
click at [447, 88] on button "button" at bounding box center [450, 93] width 7 height 10
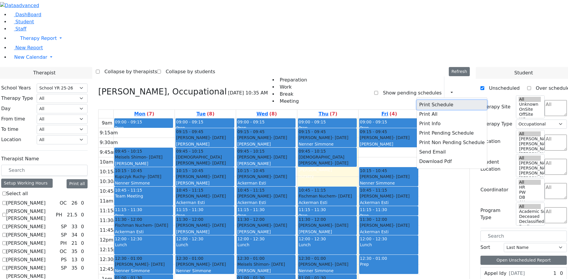
click at [429, 100] on button "Print Schedule" at bounding box center [452, 104] width 70 height 9
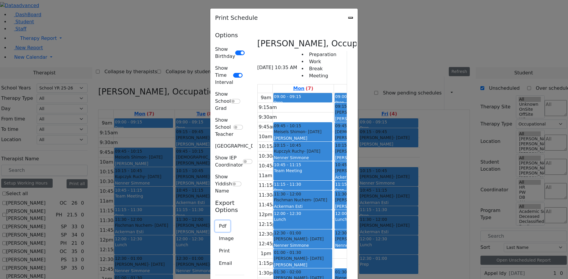
click at [215, 221] on button "Pdf" at bounding box center [222, 226] width 15 height 11
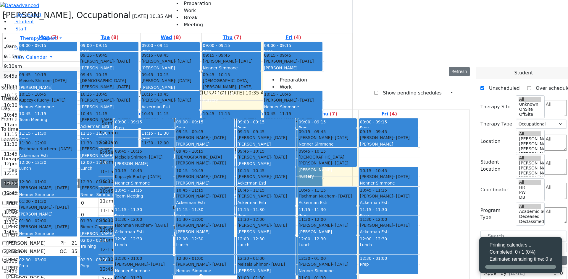
select select "212"
select select "1"
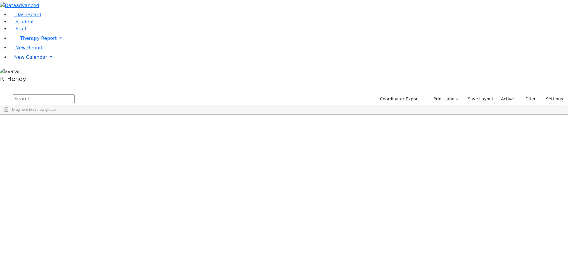
click at [31, 60] on span "New Calendar" at bounding box center [30, 57] width 33 height 6
click at [26, 72] on span "Calendar" at bounding box center [23, 69] width 21 height 6
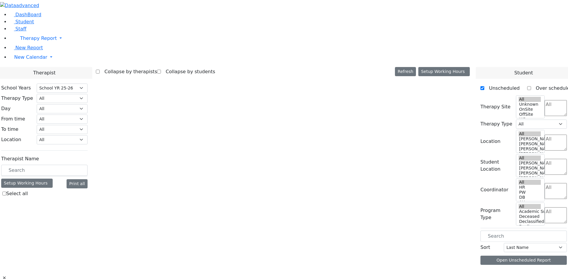
select select "212"
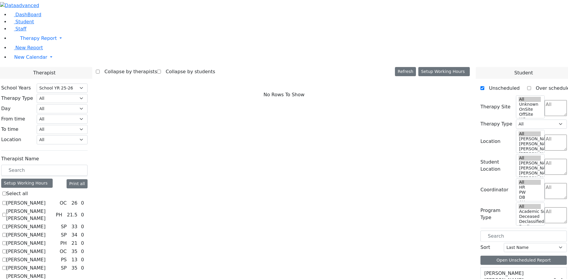
scroll to position [541, 0]
checkbox input "true"
select select "1"
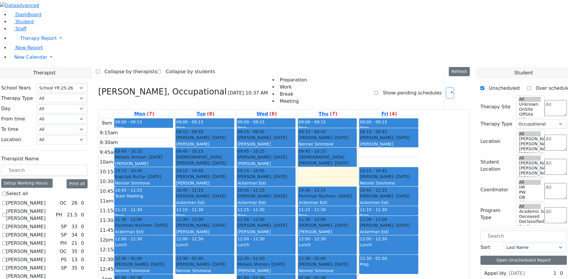
click at [447, 88] on button "button" at bounding box center [450, 93] width 7 height 10
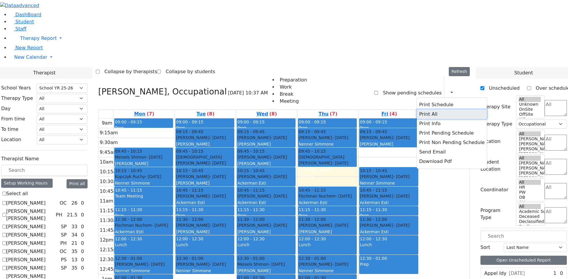
click at [427, 110] on button "Print All" at bounding box center [452, 114] width 70 height 9
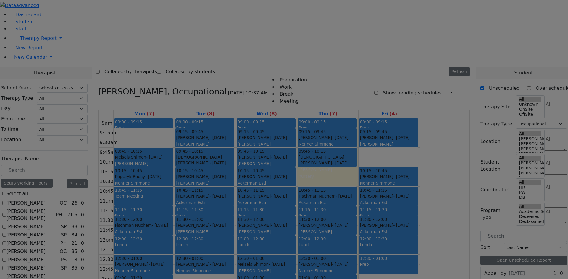
click at [0, 0] on ul "Preparation Work Break Meeting" at bounding box center [0, 0] width 0 height 0
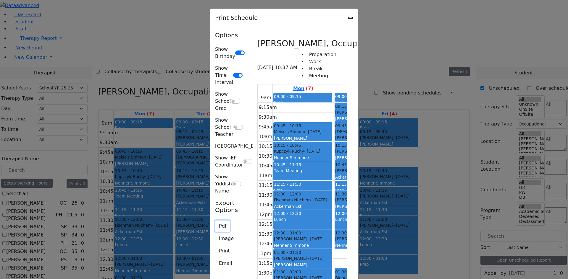
click at [215, 221] on button "Pdf" at bounding box center [222, 226] width 15 height 11
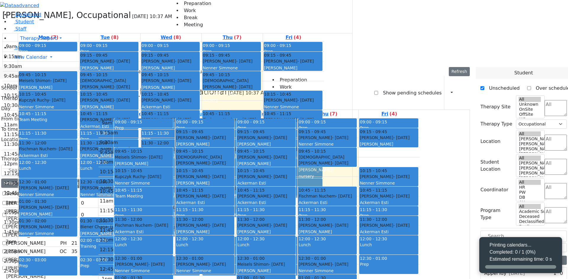
select select "212"
select select "1"
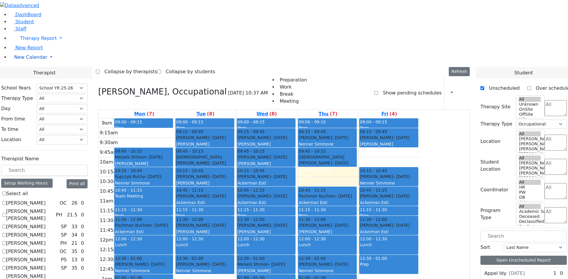
click at [19, 60] on span "New Calendar" at bounding box center [30, 57] width 33 height 6
click at [25, 79] on span "Teacher Report" at bounding box center [31, 76] width 35 height 6
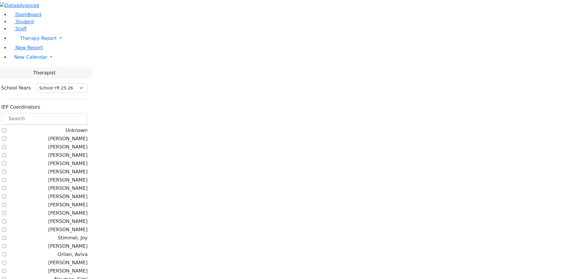
select select "212"
click at [88, 113] on input "text" at bounding box center [44, 118] width 86 height 11
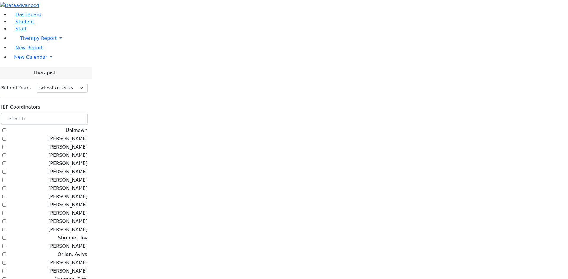
checkbox input "true"
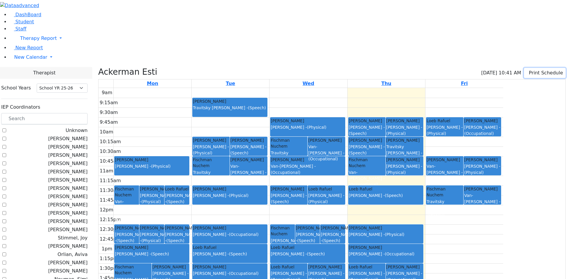
click at [536, 68] on button "Print Schedule" at bounding box center [545, 73] width 42 height 10
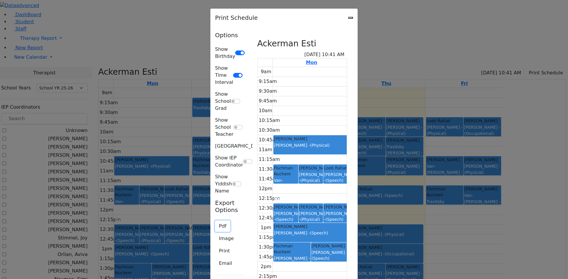
click at [215, 221] on button "Pdf" at bounding box center [222, 226] width 15 height 11
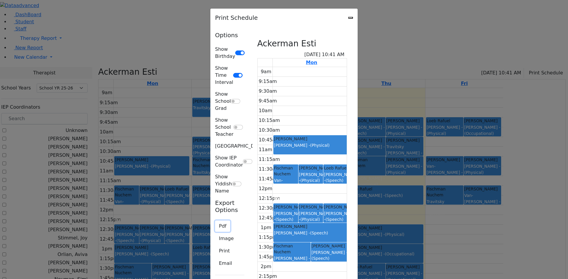
click at [215, 221] on button "Pdf" at bounding box center [222, 226] width 15 height 11
click at [215, 246] on button "Print" at bounding box center [224, 251] width 19 height 11
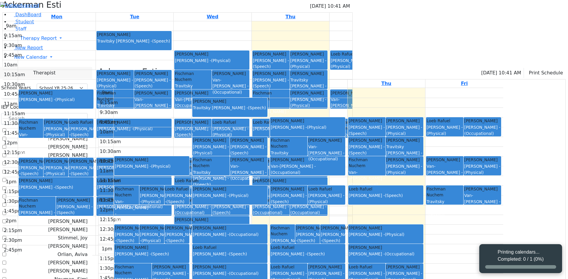
select select "212"
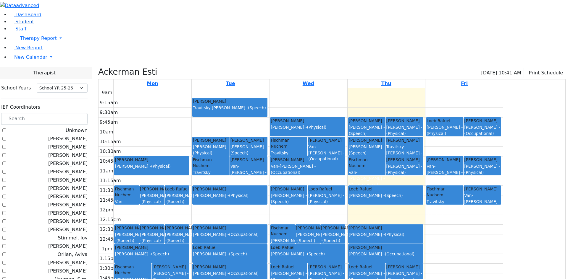
click at [21, 25] on span "Student" at bounding box center [24, 22] width 19 height 6
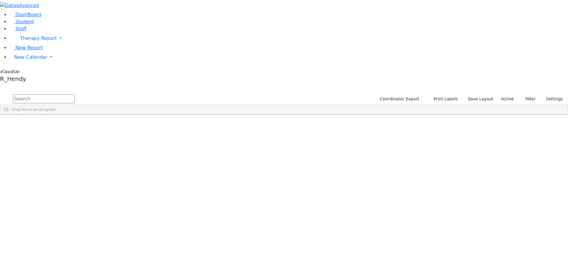
click at [75, 95] on input "text" at bounding box center [44, 99] width 62 height 9
type input "[PERSON_NAME]"
click at [75, 274] on div "[PERSON_NAME]" at bounding box center [56, 278] width 37 height 8
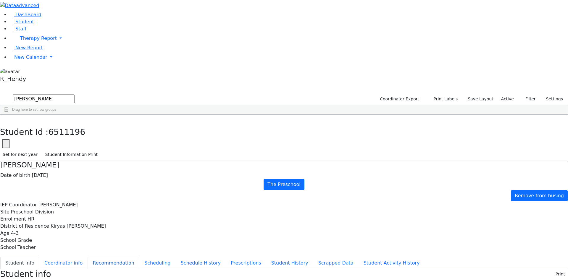
click at [139, 257] on button "Recommendation" at bounding box center [114, 263] width 52 height 12
checkbox input "true"
click at [9, 115] on button "button" at bounding box center [4, 121] width 9 height 12
click at [74, 274] on div "[PERSON_NAME]" at bounding box center [55, 278] width 38 height 8
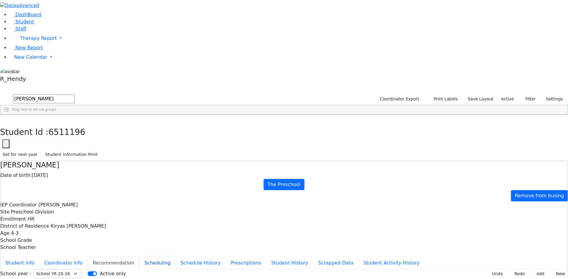
click at [142, 257] on button "Scheduling" at bounding box center [157, 263] width 36 height 12
click at [9, 115] on button "button" at bounding box center [4, 121] width 9 height 12
drag, startPoint x: 95, startPoint y: 27, endPoint x: 1, endPoint y: 18, distance: 94.2
click at [0, 20] on div "DashBoard Student Staff Therapy Report Student Old Calendar Report" at bounding box center [284, 170] width 568 height 341
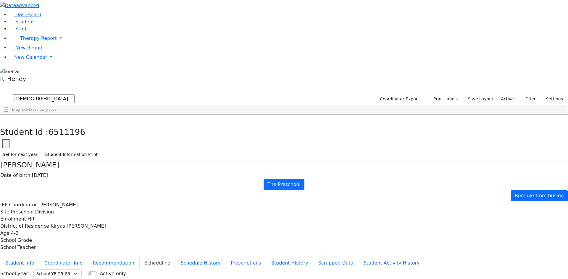
type input "[DEMOGRAPHIC_DATA]"
click at [74, 216] on div "[PERSON_NAME]" at bounding box center [55, 220] width 38 height 8
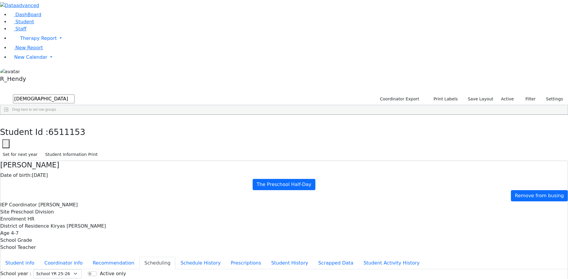
drag, startPoint x: 229, startPoint y: 117, endPoint x: 231, endPoint y: 172, distance: 55.1
drag, startPoint x: 241, startPoint y: 216, endPoint x: 238, endPoint y: 213, distance: 4.6
